Goal: Obtain resource: Obtain resource

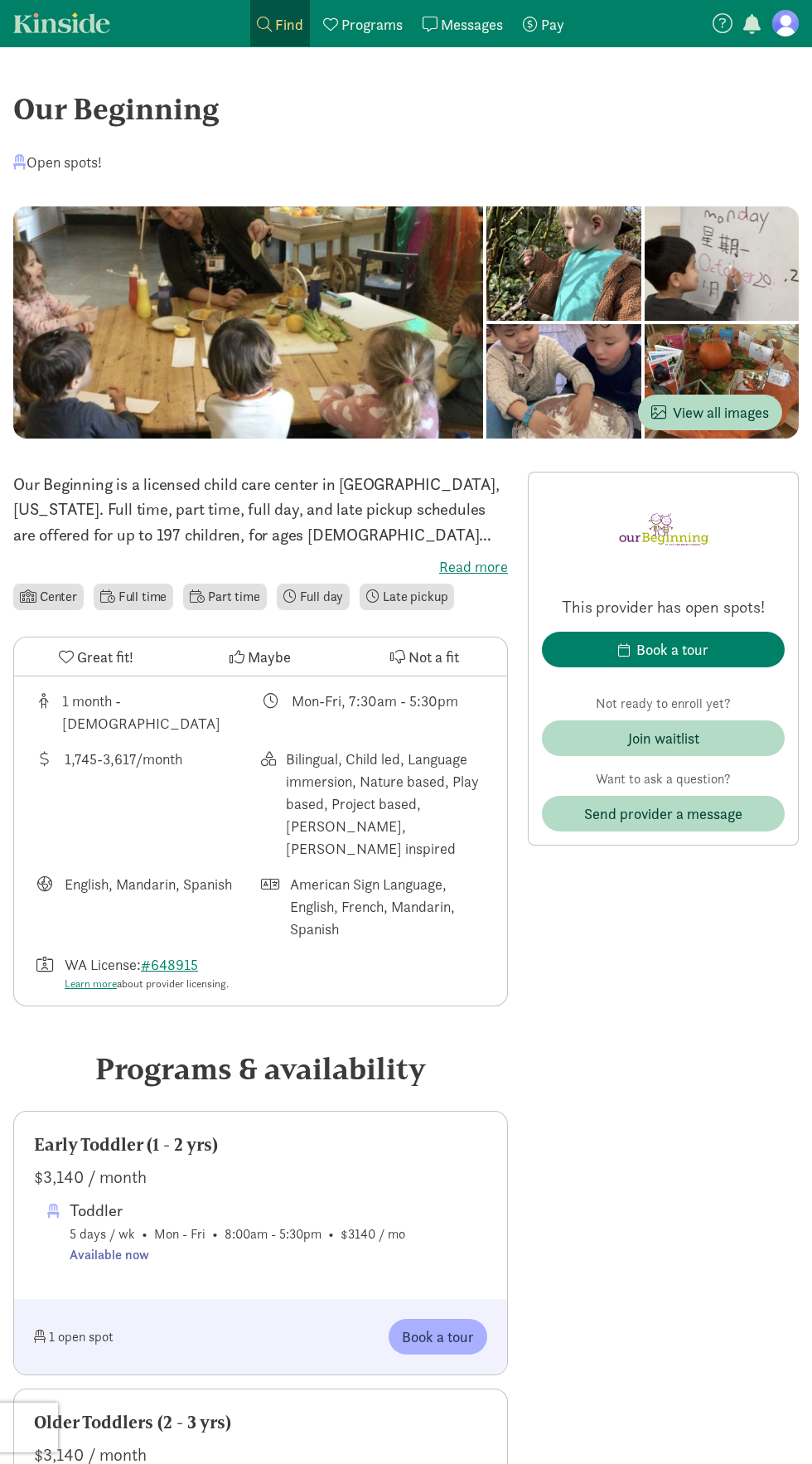
click at [209, 522] on p "Our Beginning is a licensed child care center in [GEOGRAPHIC_DATA], [US_STATE].…" at bounding box center [260, 509] width 495 height 76
click at [460, 558] on label "Read more" at bounding box center [260, 567] width 495 height 20
click at [0, 0] on input "Read more" at bounding box center [0, 0] width 0 height 0
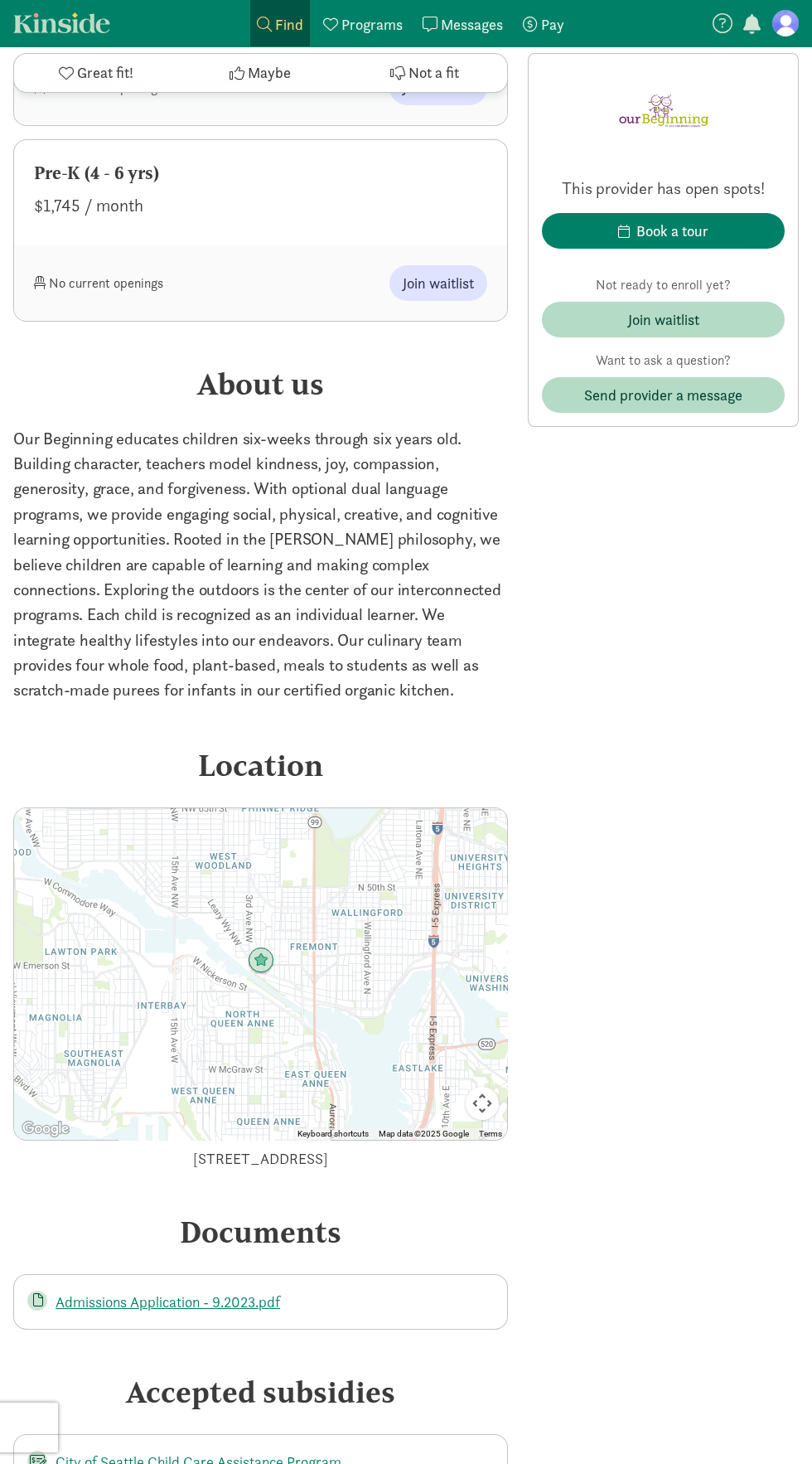
scroll to position [3314, 0]
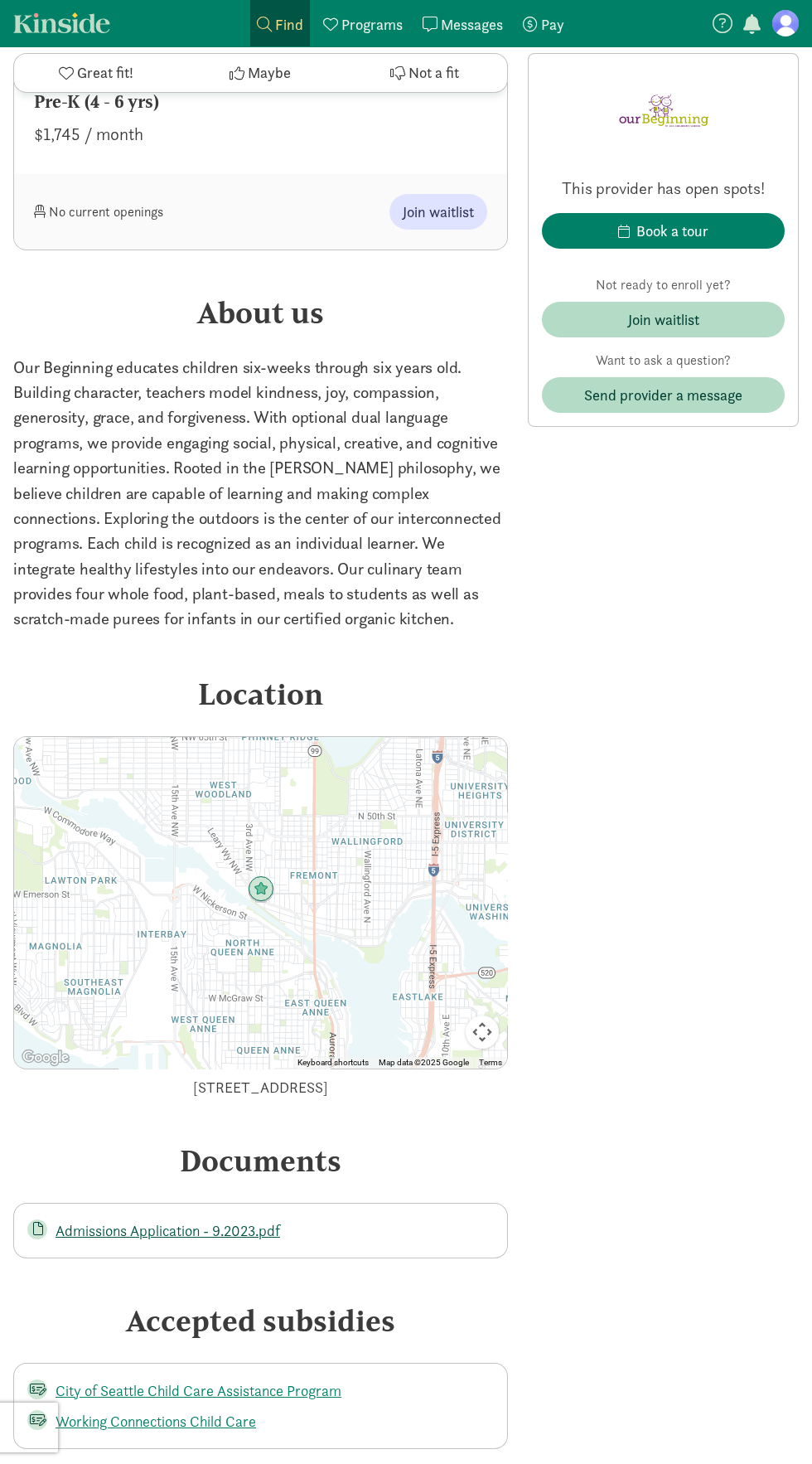
click at [118, 1221] on link "Admissions Application - 9.2023.pdf" at bounding box center [168, 1231] width 225 height 19
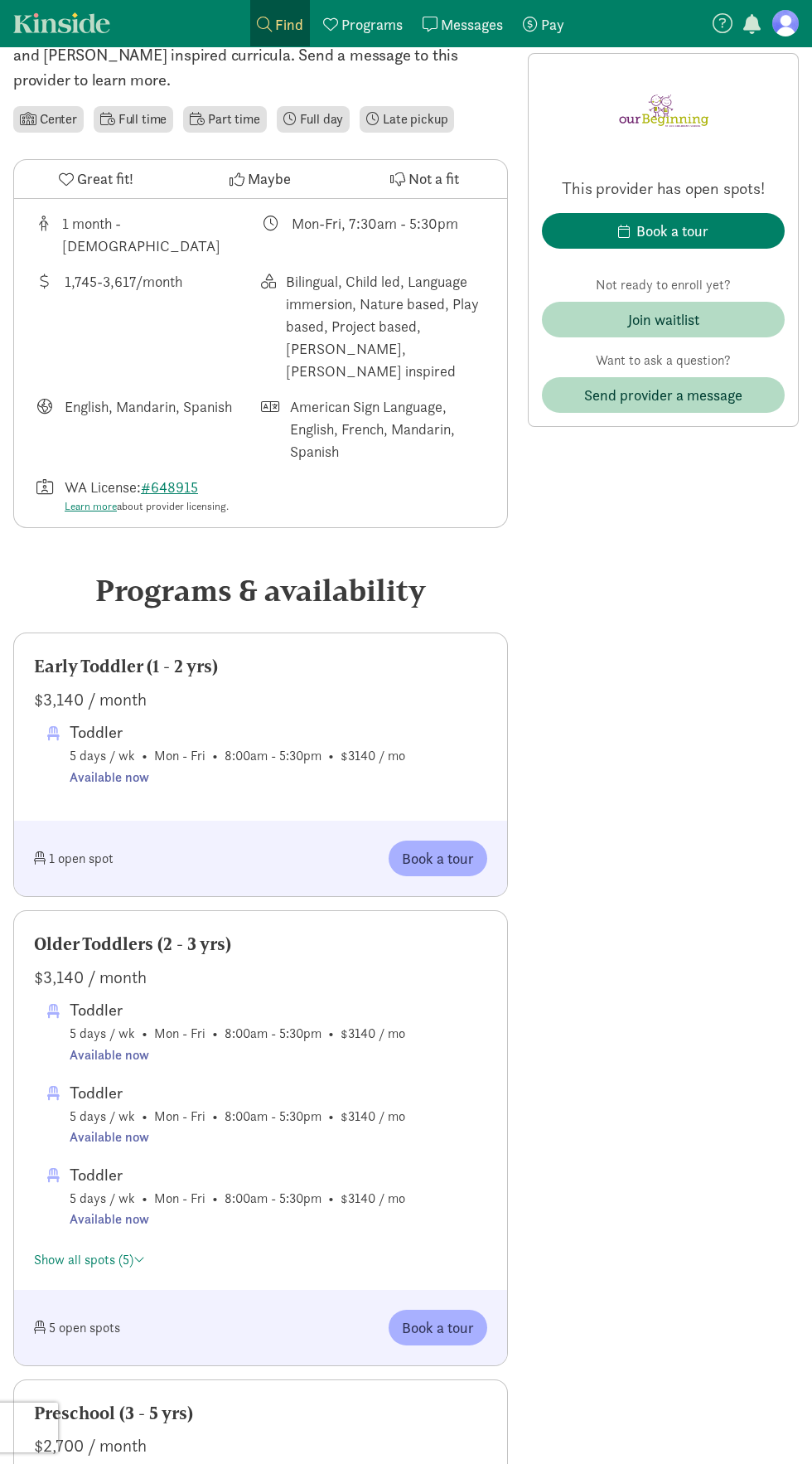
scroll to position [0, 0]
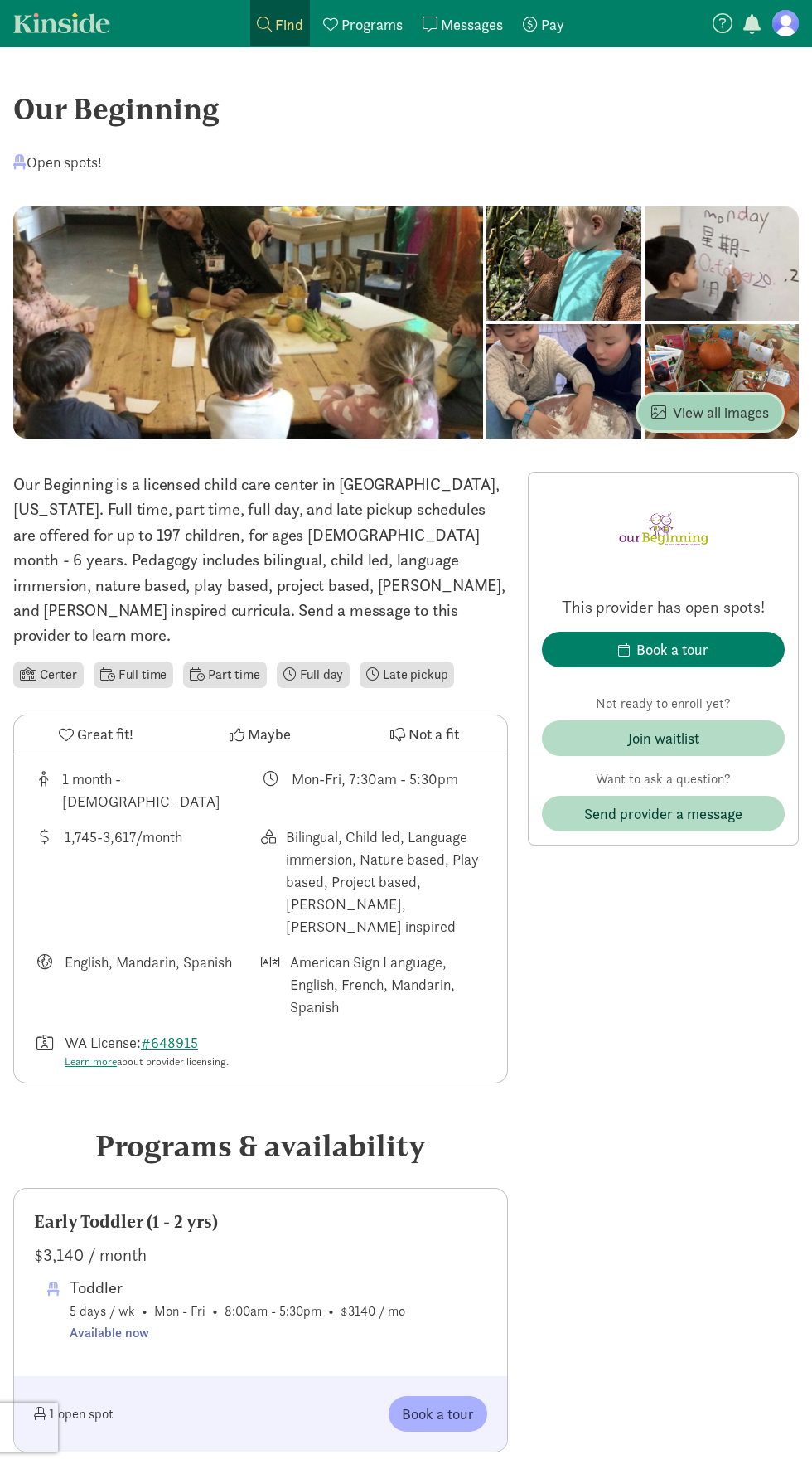
click at [690, 413] on span "View all images" at bounding box center [710, 413] width 117 height 23
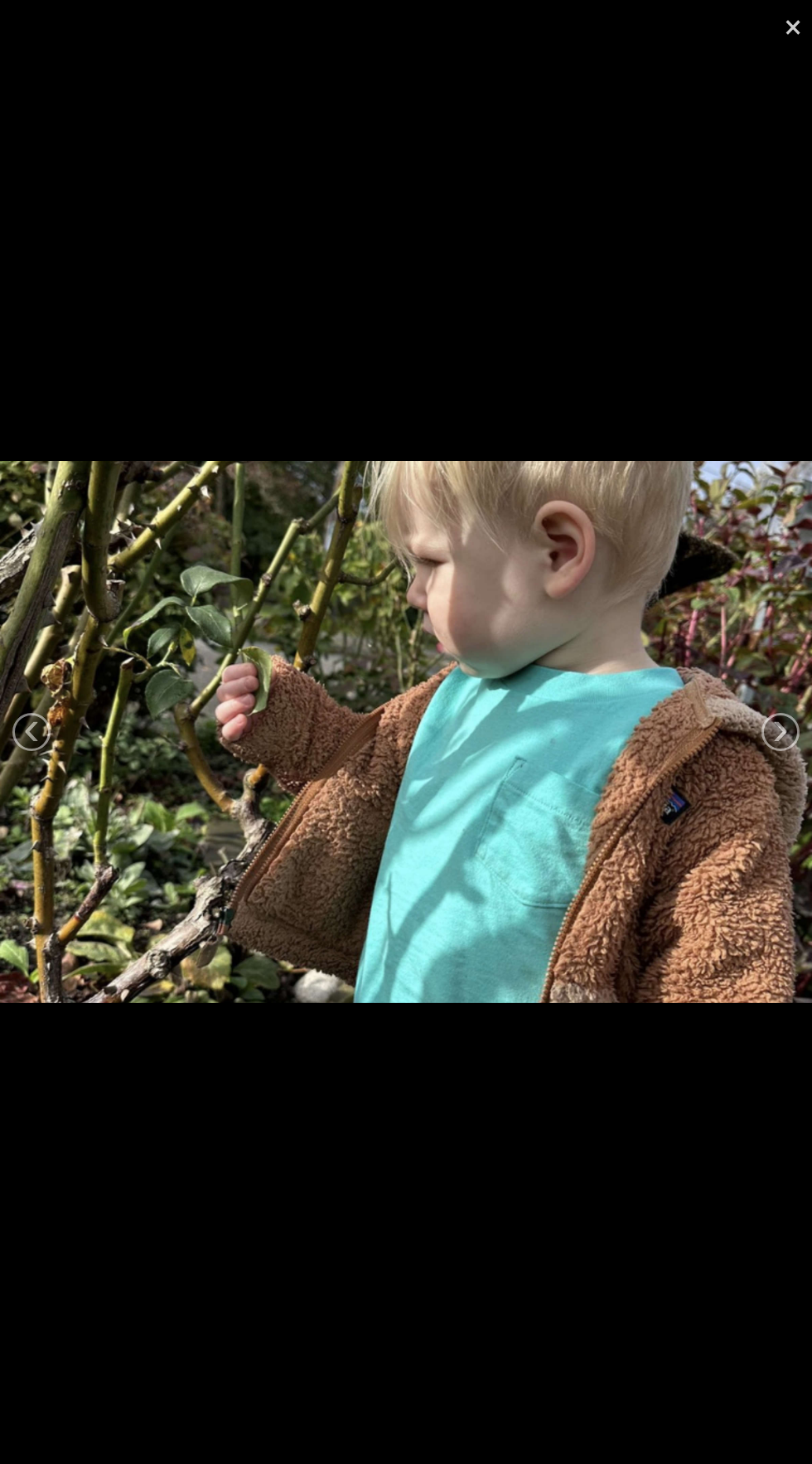
click at [722, 652] on img at bounding box center [406, 731] width 812 height 541
click at [791, 44] on link "×" at bounding box center [793, 24] width 38 height 50
